Goal: Browse casually

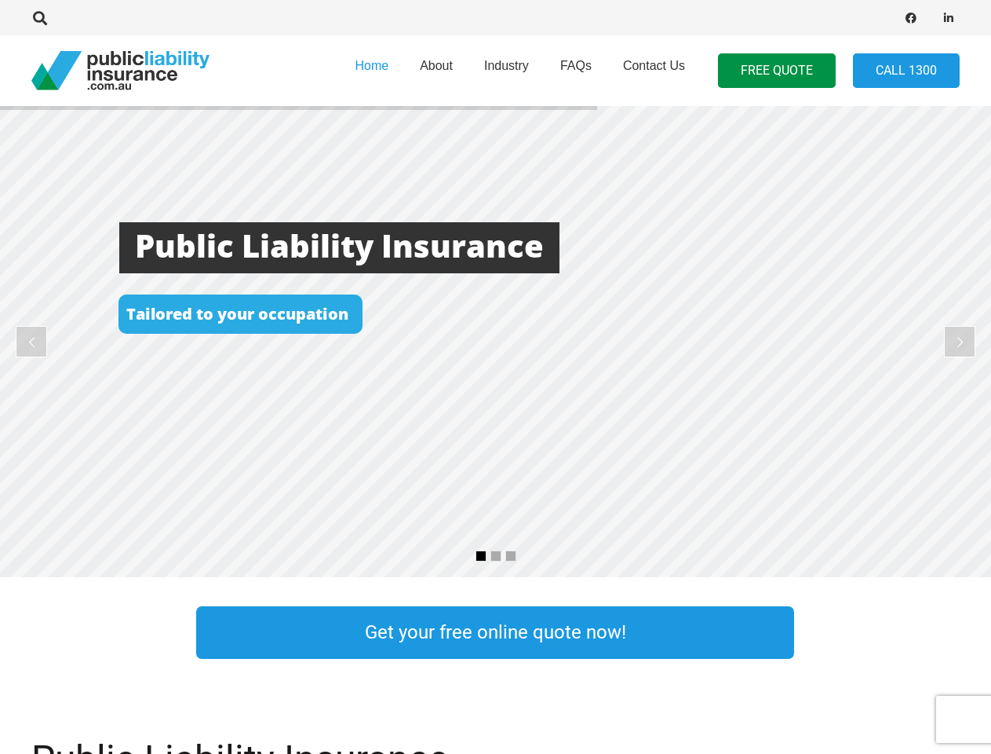
click at [495, 377] on rs-layer at bounding box center [495, 341] width 991 height 471
click at [40, 18] on icon "Search" at bounding box center [40, 18] width 14 height 14
click at [67, 18] on div at bounding box center [281, 17] width 501 height 49
click at [495, 341] on rs-layer at bounding box center [495, 341] width 991 height 471
click at [31, 341] on rs-arrow at bounding box center [31, 341] width 31 height 31
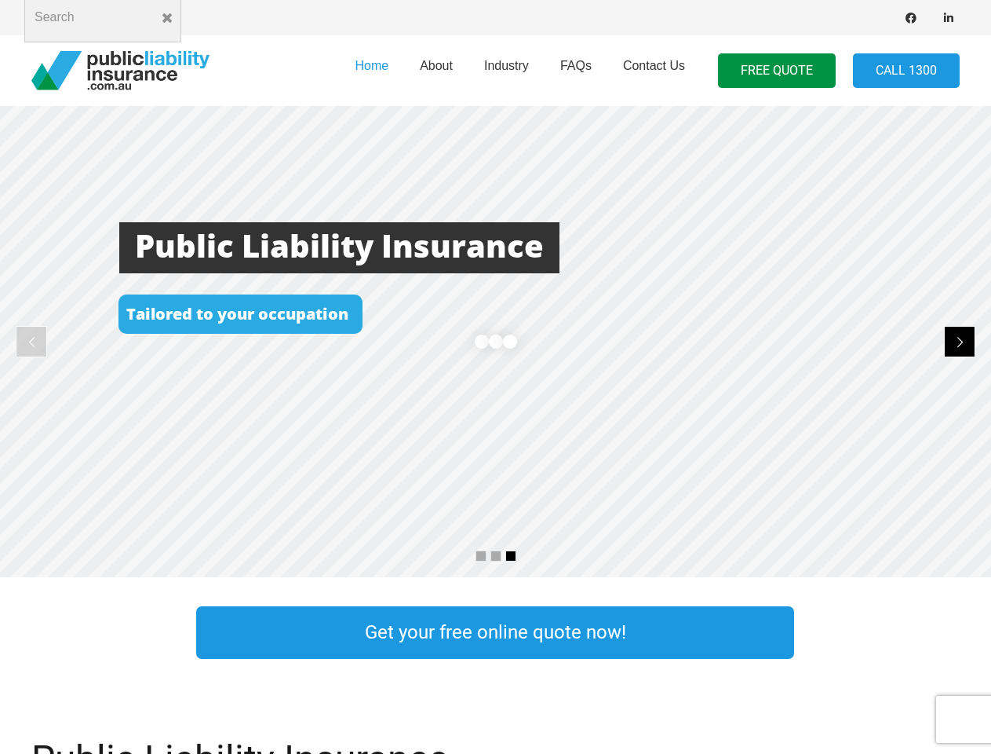
click at [960, 341] on rs-arrow at bounding box center [959, 341] width 31 height 31
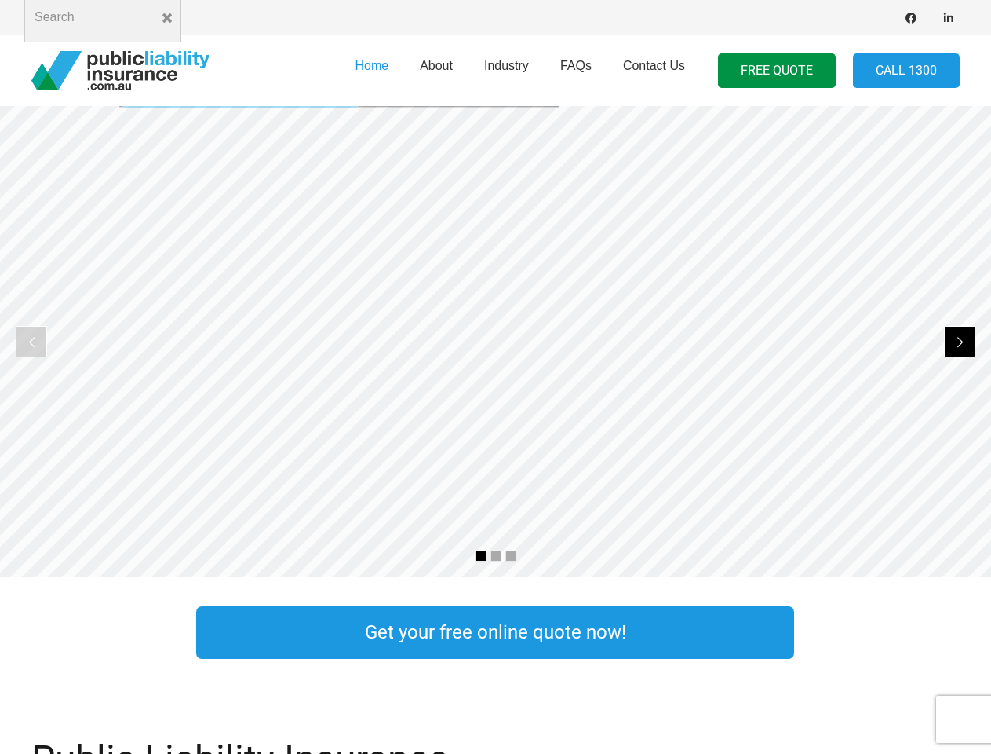
click at [481, 556] on rs-bullet at bounding box center [481, 555] width 11 height 11
click at [496, 556] on rs-bullet at bounding box center [496, 555] width 11 height 11
click at [511, 556] on rs-bullet at bounding box center [510, 555] width 11 height 11
click at [495, 341] on rs-layer at bounding box center [495, 341] width 991 height 471
